Goal: Book appointment/travel/reservation

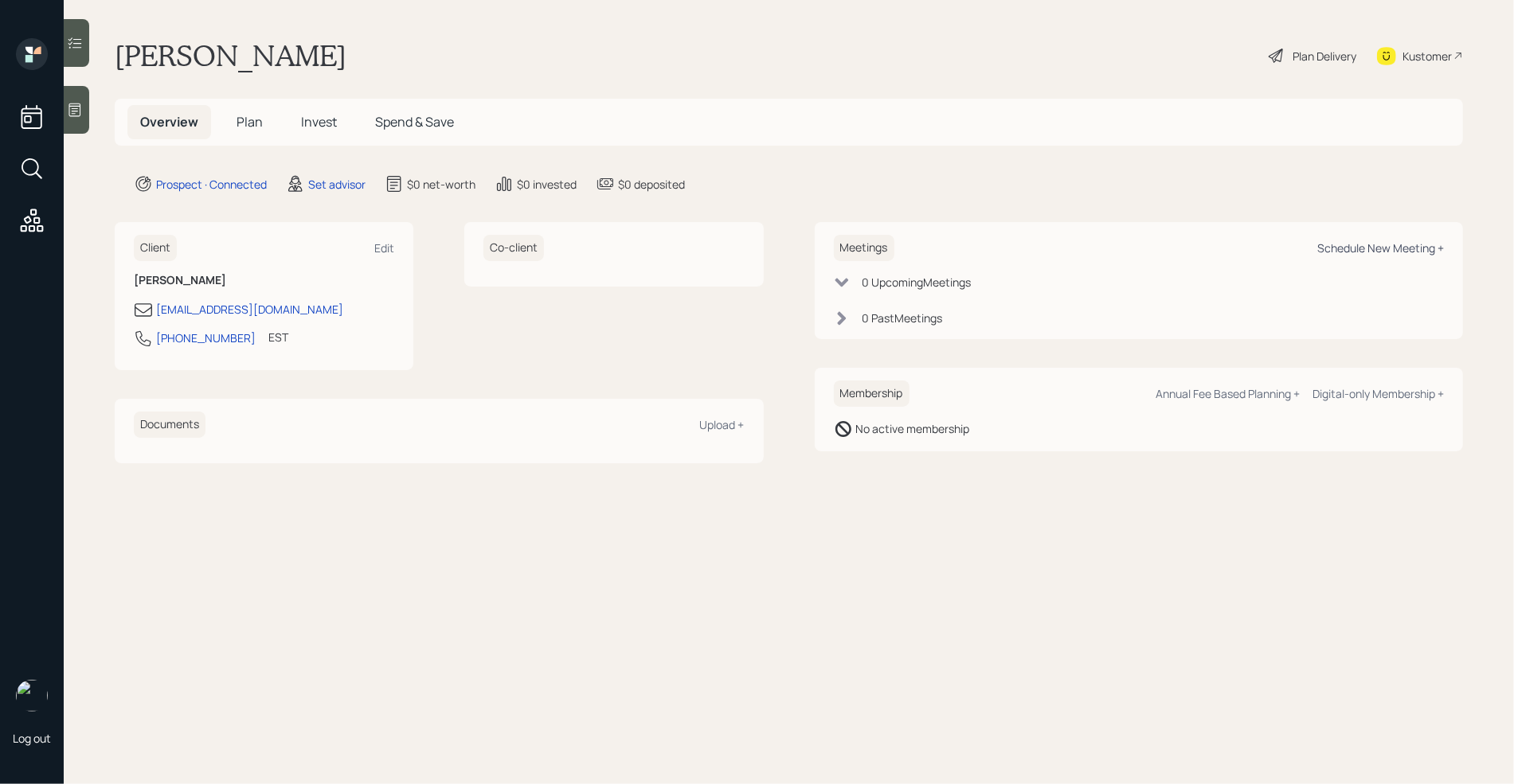
click at [1318, 243] on div "Schedule New Meeting +" at bounding box center [1381, 248] width 127 height 15
select select "round-[PERSON_NAME]"
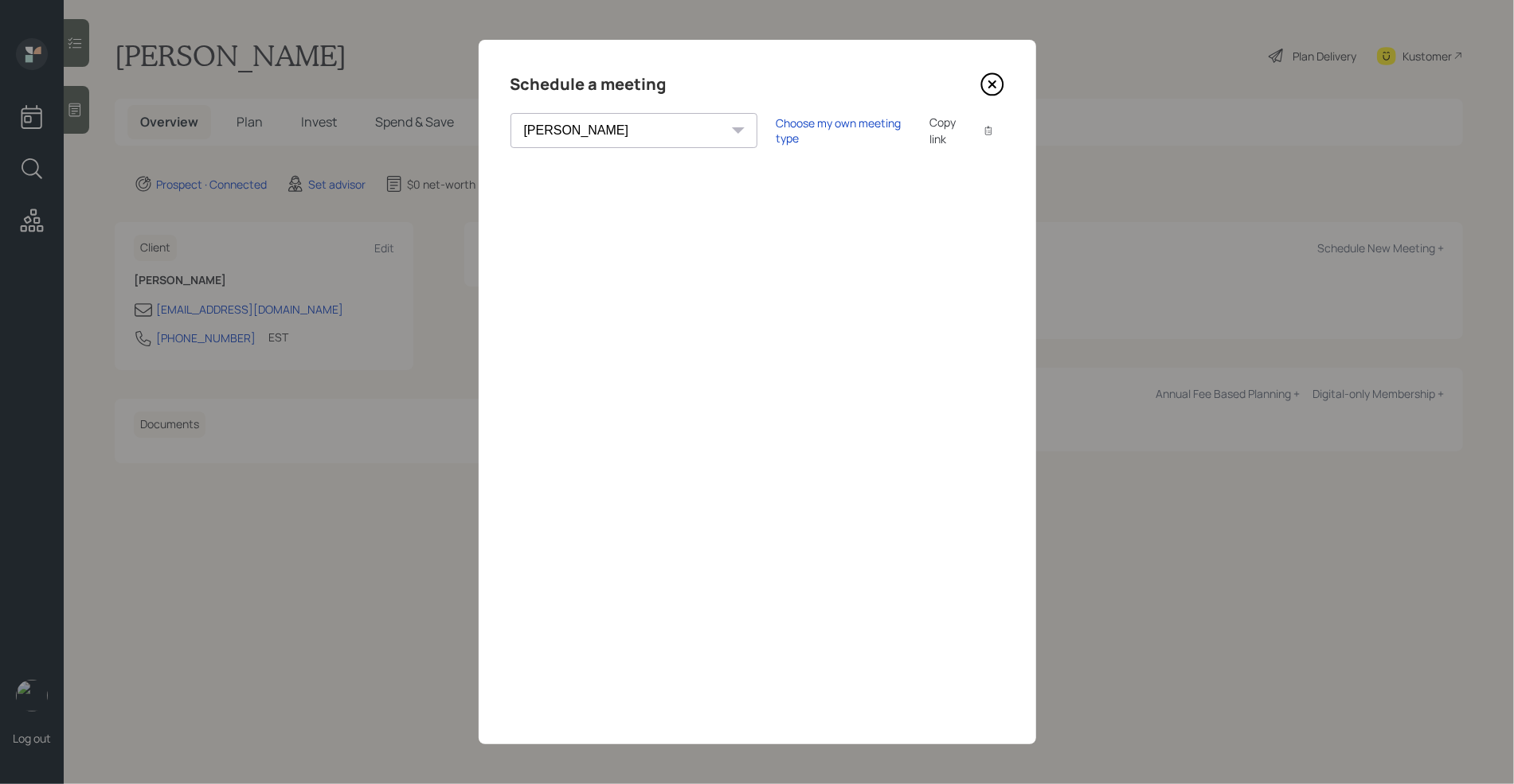
click at [776, 120] on div "Choose my own meeting type Copy link Copy text" at bounding box center [890, 130] width 228 height 33
click at [776, 133] on div "Choose my own meeting type" at bounding box center [843, 131] width 134 height 31
